Goal: Transaction & Acquisition: Subscribe to service/newsletter

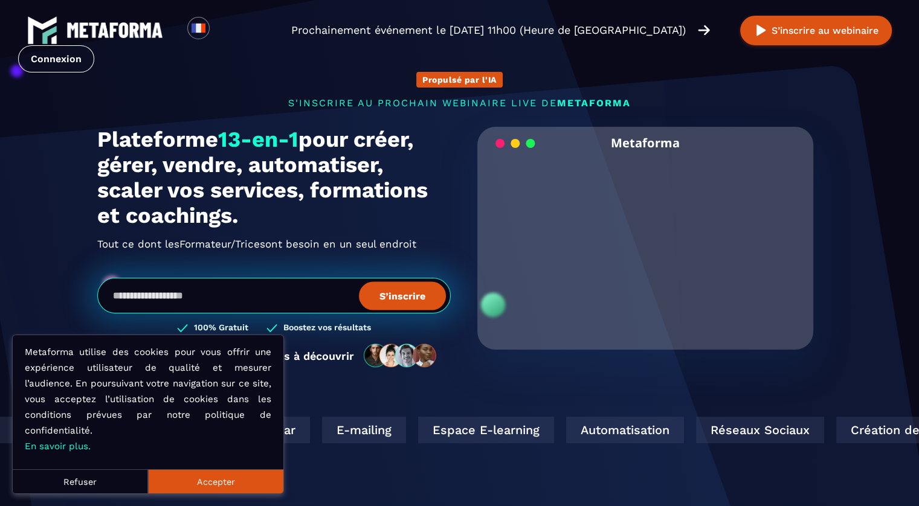
click at [247, 482] on button "Accepter" at bounding box center [215, 482] width 135 height 24
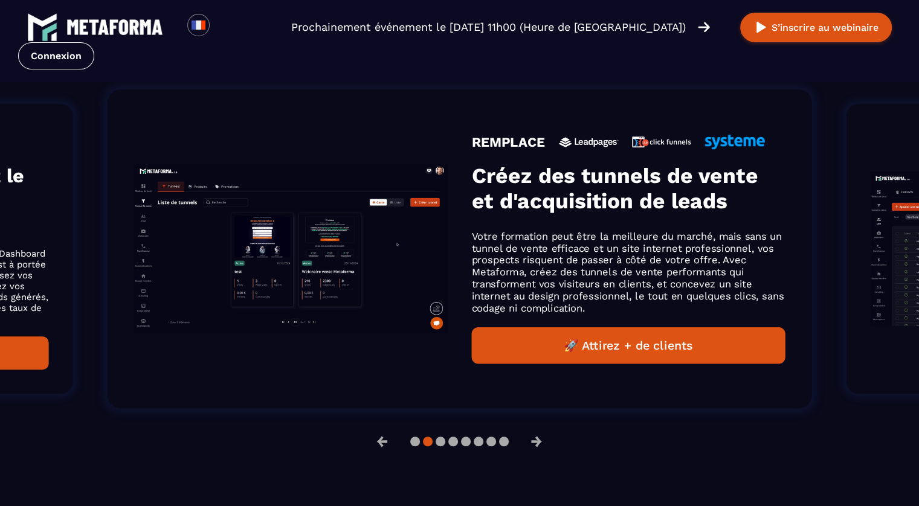
scroll to position [786, 0]
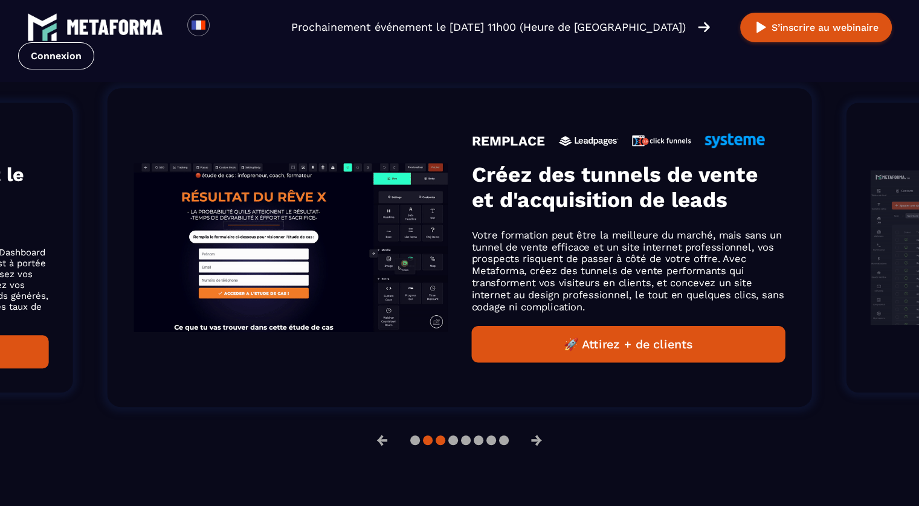
click at [441, 442] on button at bounding box center [441, 441] width 10 height 10
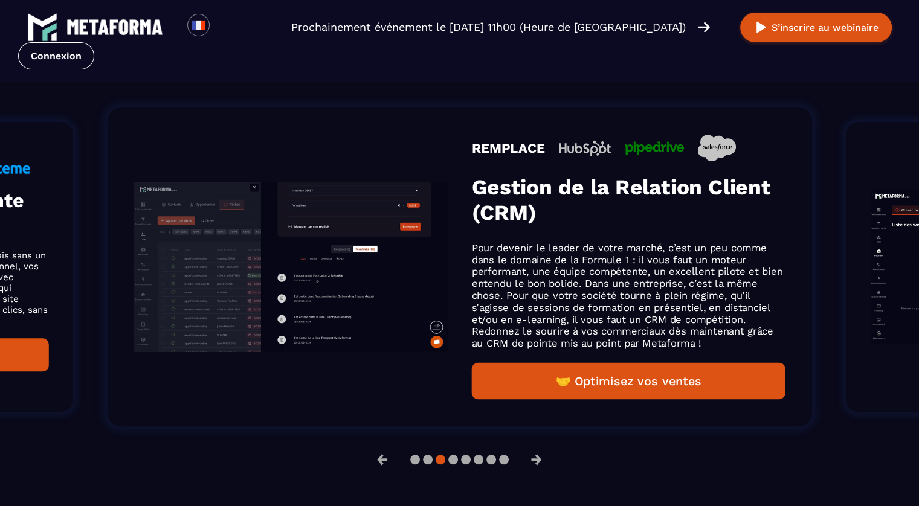
scroll to position [805, 0]
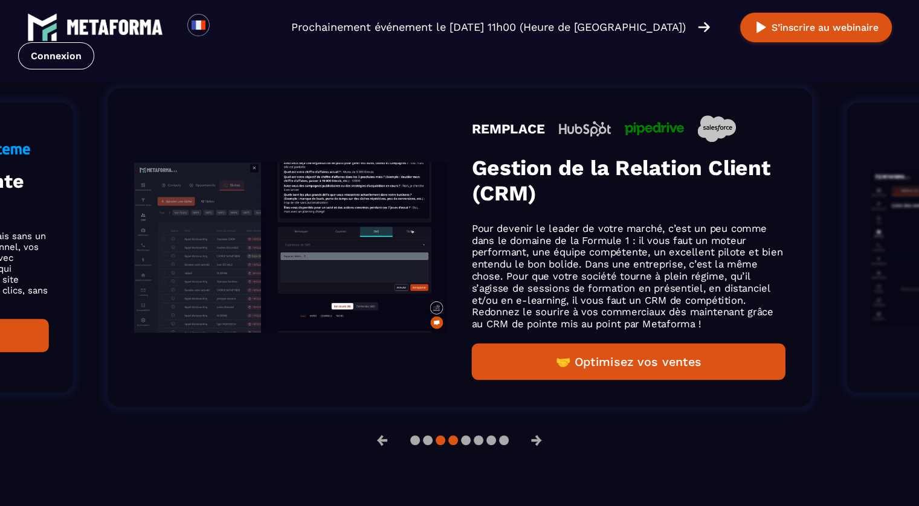
click at [455, 440] on button at bounding box center [453, 441] width 10 height 10
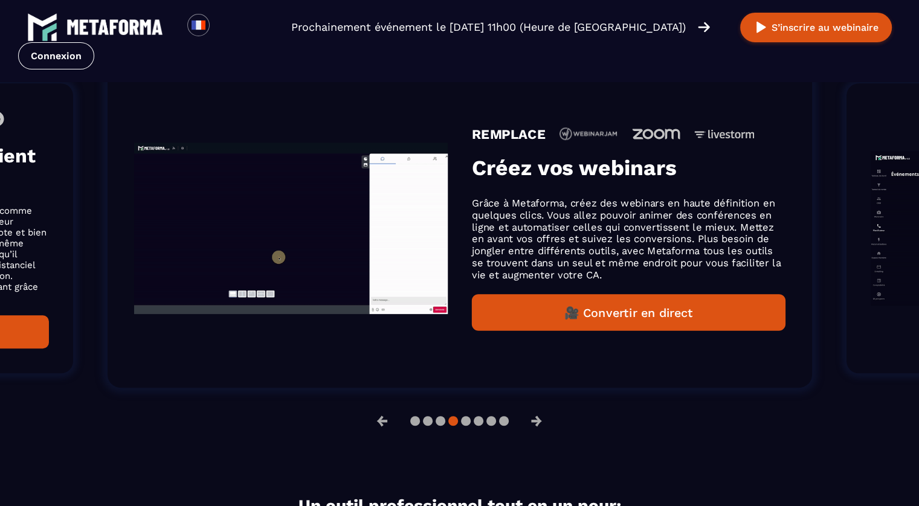
scroll to position [786, 0]
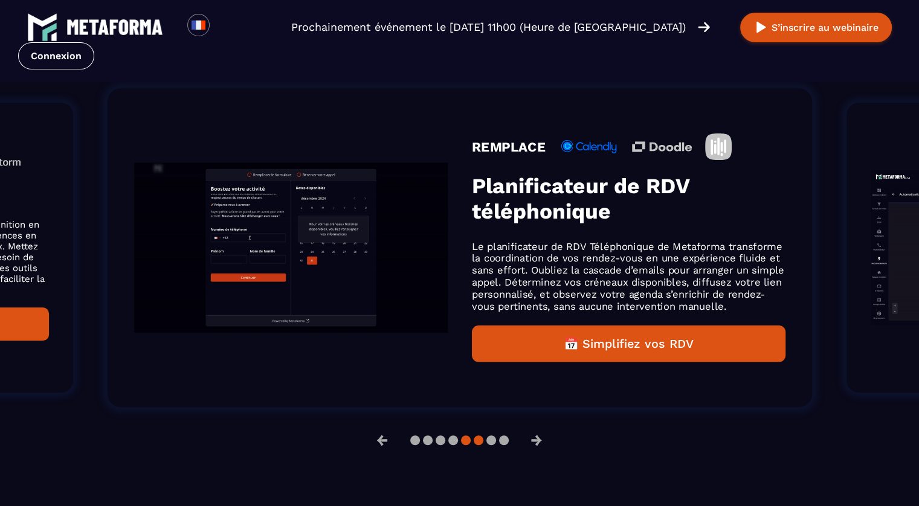
click at [477, 441] on button at bounding box center [479, 441] width 10 height 10
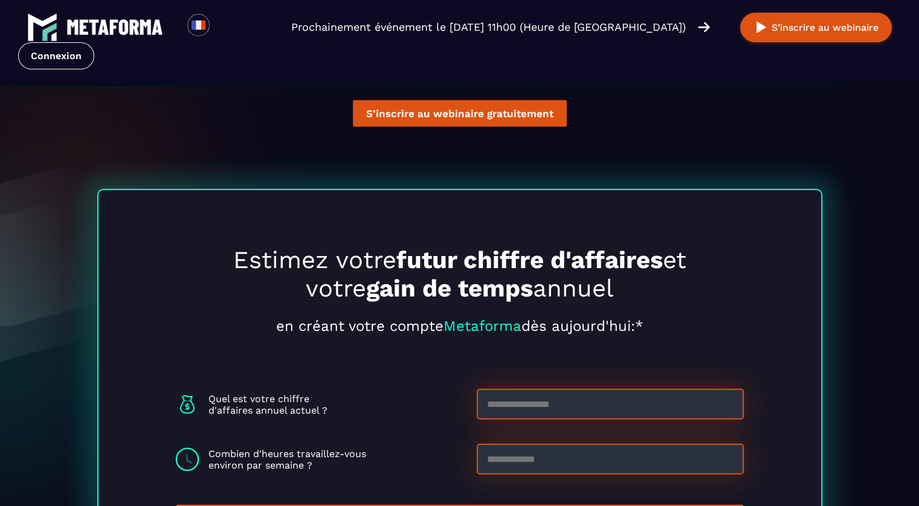
scroll to position [3143, 0]
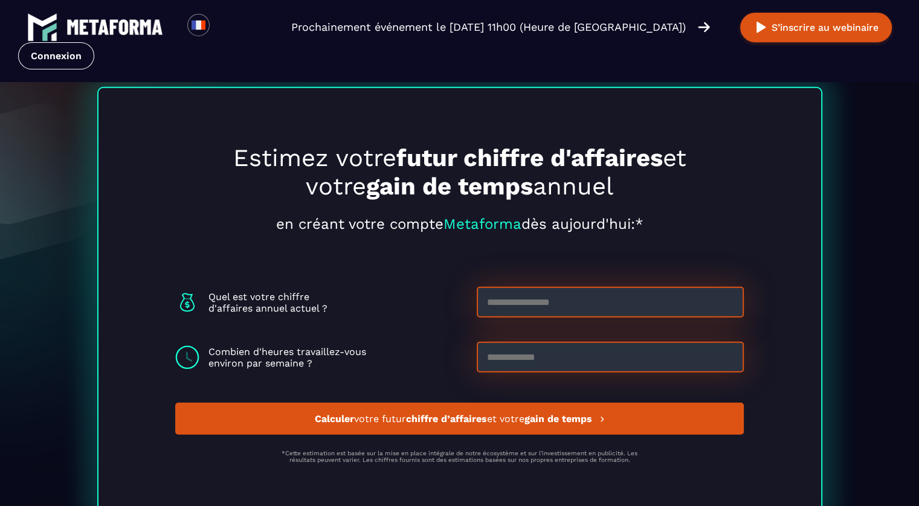
click at [546, 304] on input at bounding box center [610, 302] width 267 height 31
type input "*****"
click at [598, 349] on input at bounding box center [610, 357] width 267 height 31
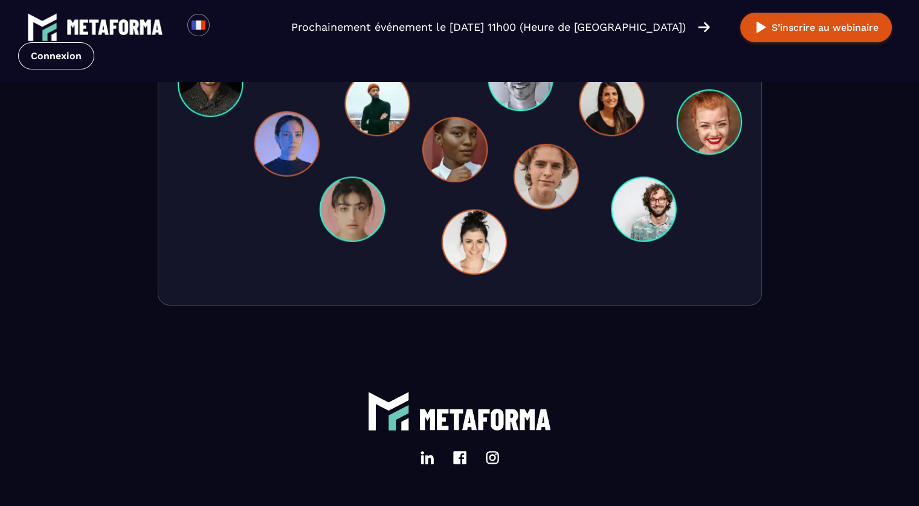
scroll to position [3741, 0]
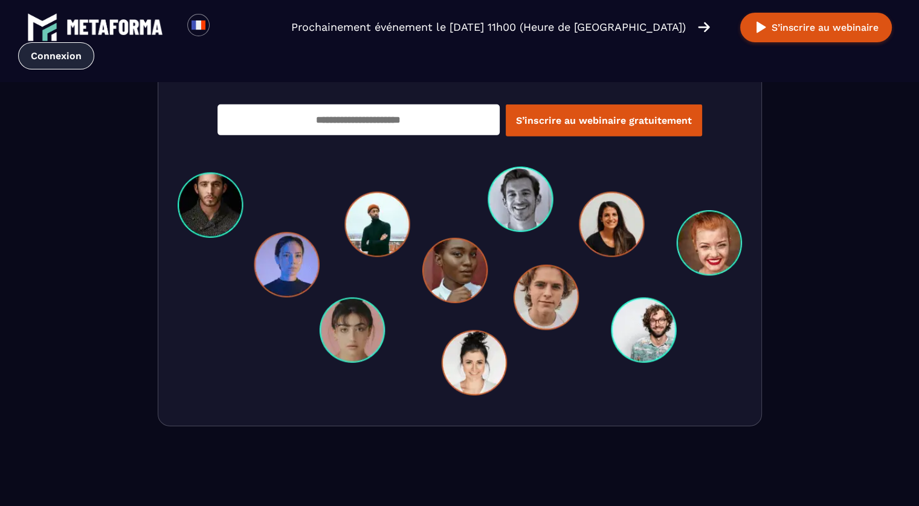
click at [94, 42] on link "Connexion" at bounding box center [56, 55] width 76 height 27
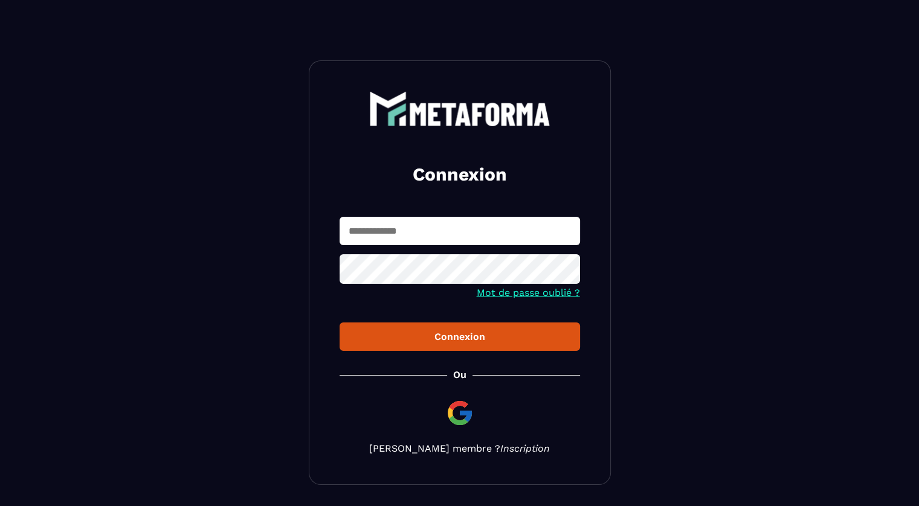
click at [502, 447] on link "Inscription" at bounding box center [525, 448] width 50 height 11
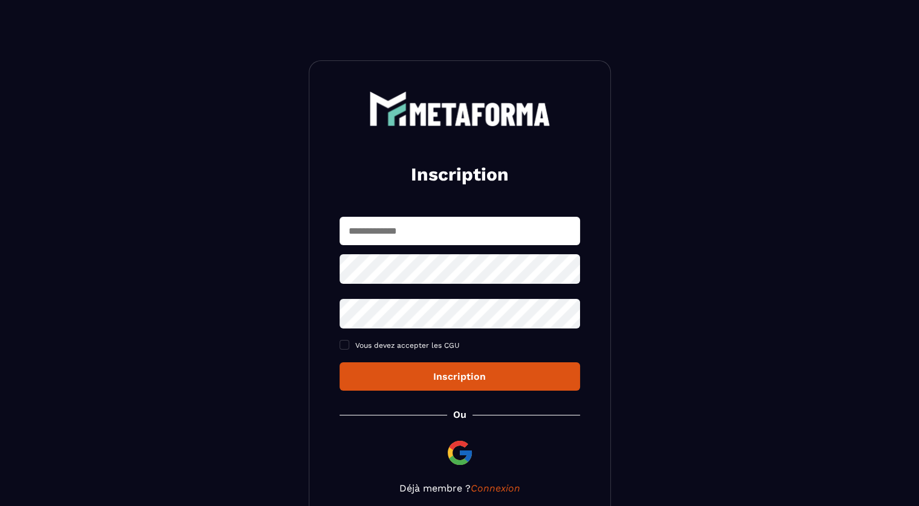
scroll to position [80, 0]
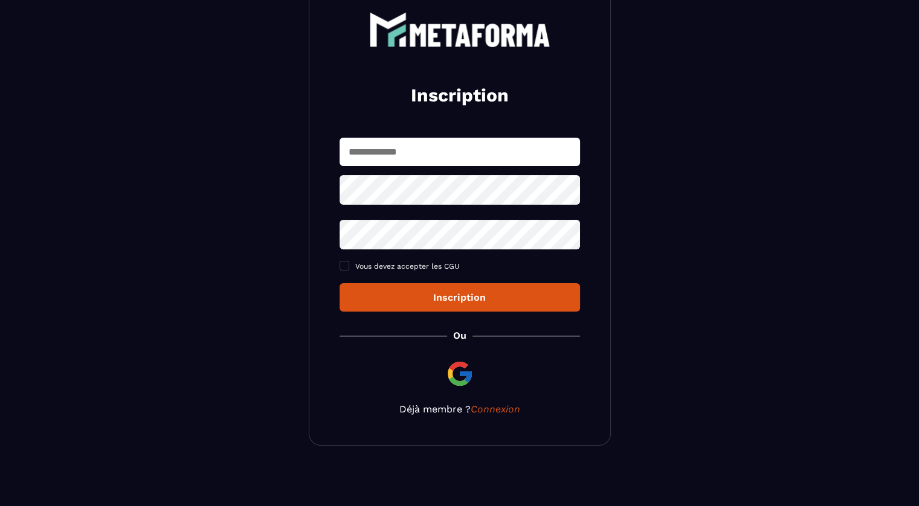
click at [455, 368] on img at bounding box center [459, 374] width 29 height 29
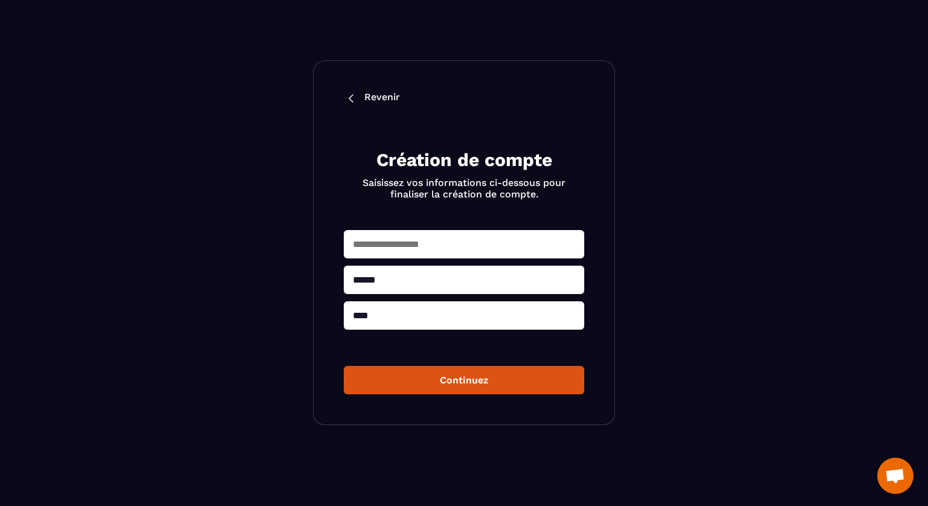
click at [459, 247] on input "text" at bounding box center [464, 244] width 241 height 28
type input "**********"
click at [474, 380] on button "Continuez" at bounding box center [464, 380] width 241 height 28
